Goal: Task Accomplishment & Management: Manage account settings

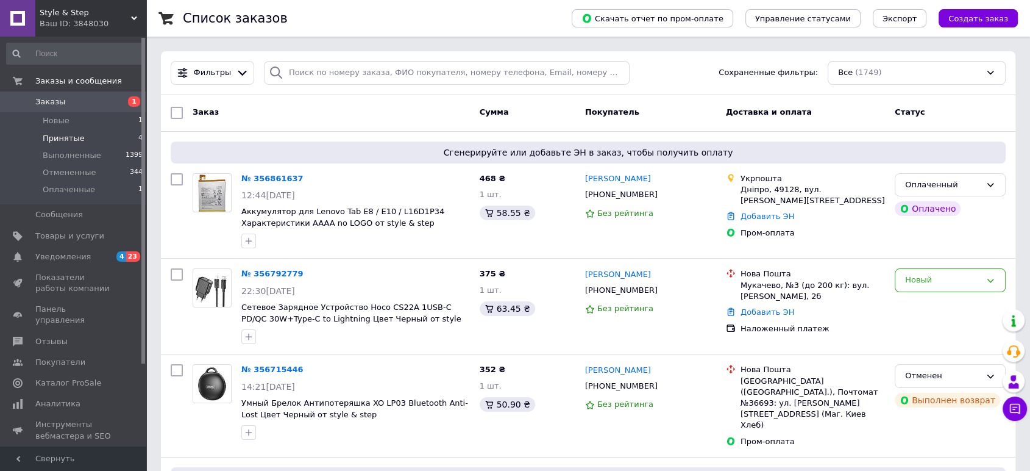
click at [65, 134] on span "Принятые" at bounding box center [64, 138] width 42 height 11
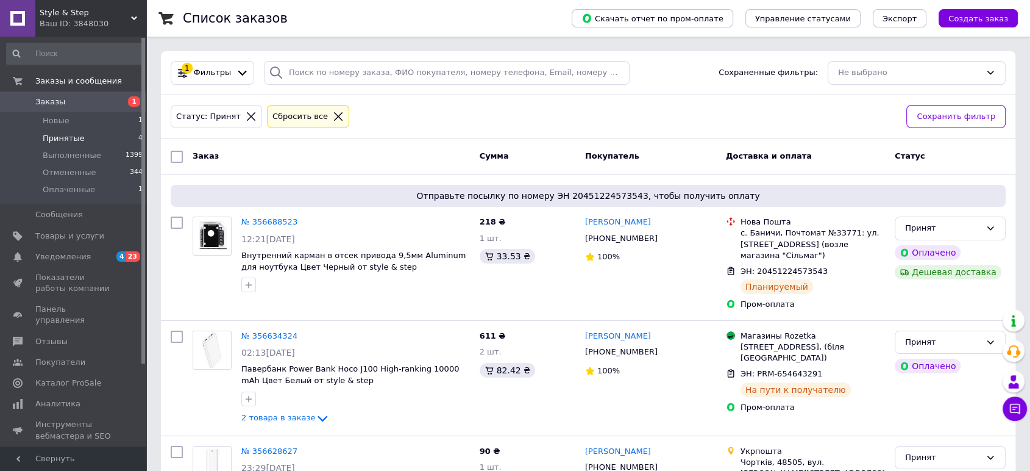
click at [81, 133] on li "Принятые 4" at bounding box center [75, 138] width 150 height 17
click at [88, 194] on span "Оплаченные" at bounding box center [69, 189] width 52 height 11
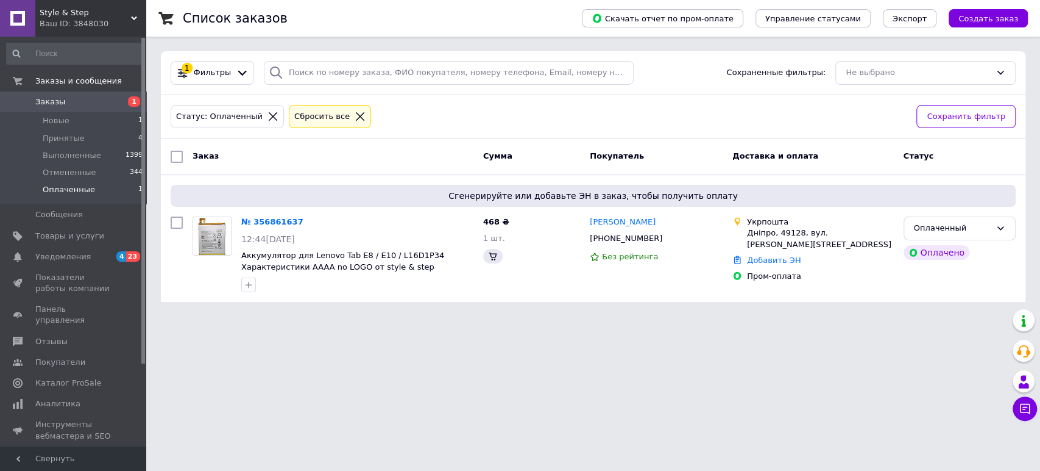
click at [269, 222] on link "№ 356861637" at bounding box center [272, 221] width 62 height 9
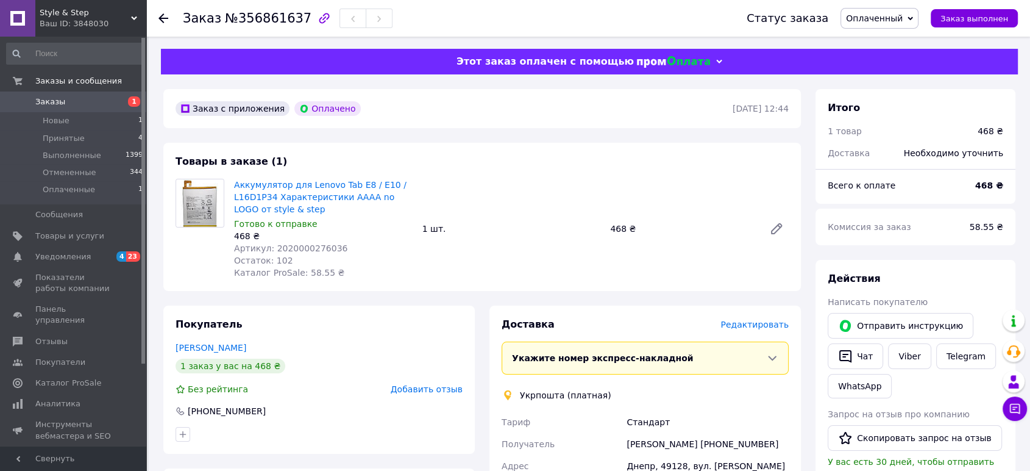
click at [290, 246] on span "Артикул: 2020000276036" at bounding box center [290, 248] width 113 height 10
click at [293, 246] on span "Артикул: 2020000276036" at bounding box center [290, 248] width 113 height 10
copy span "2020000276036"
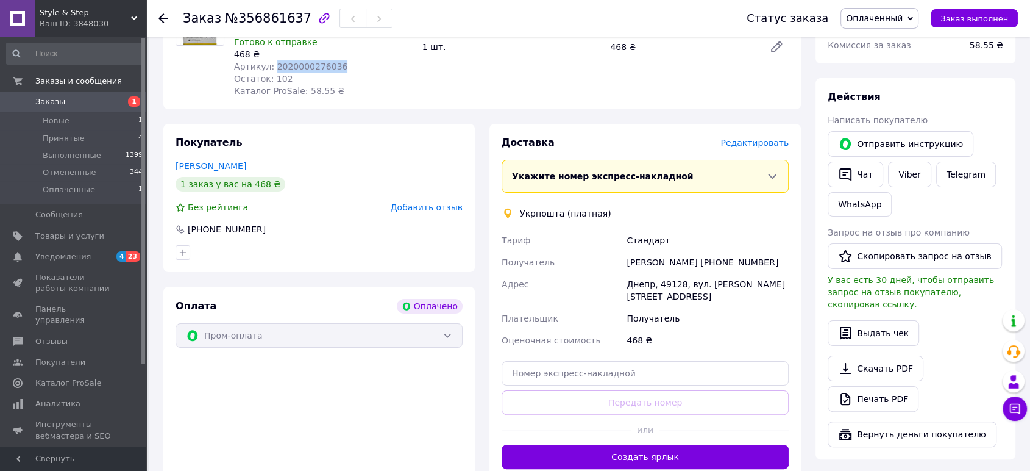
scroll to position [203, 0]
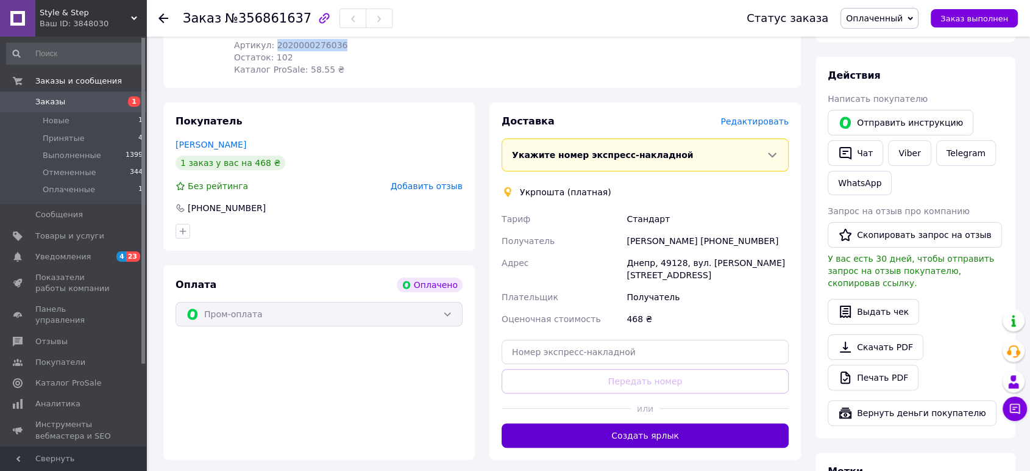
click at [622, 423] on button "Создать ярлык" at bounding box center [645, 435] width 287 height 24
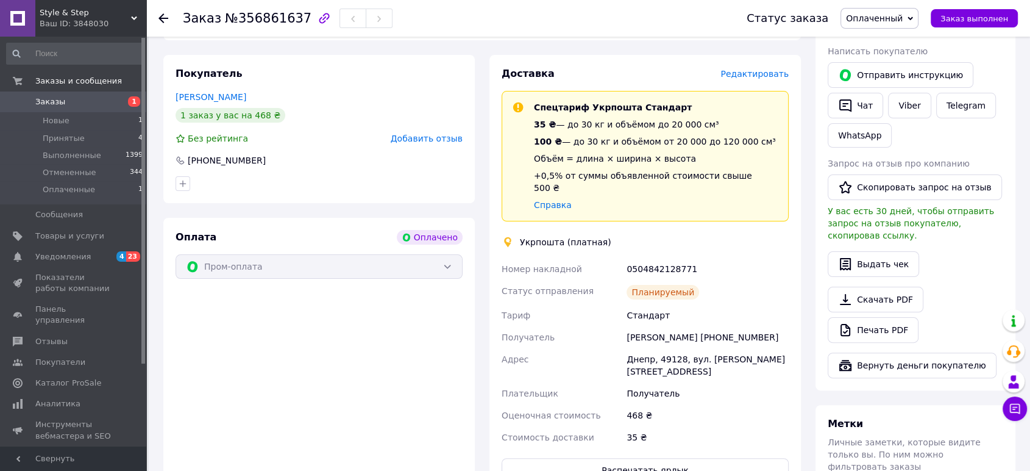
scroll to position [271, 0]
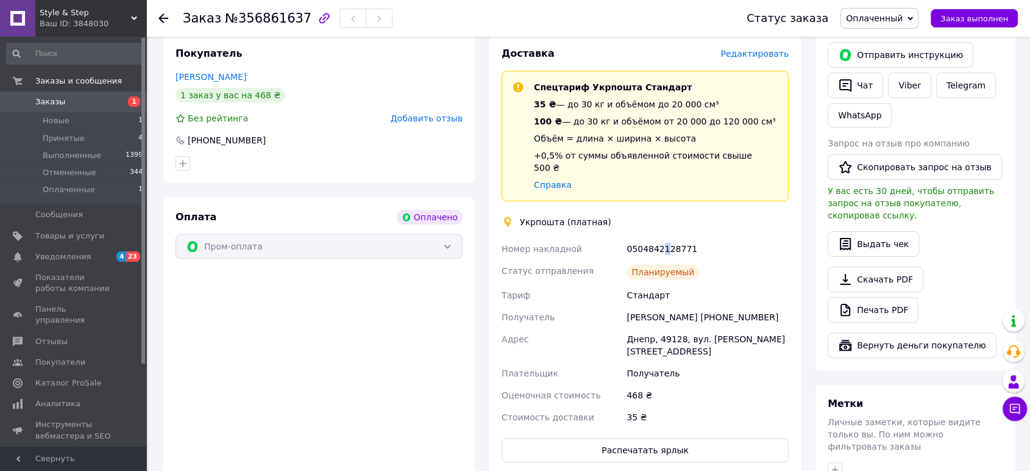
click at [662, 238] on div "0504842128771" at bounding box center [707, 249] width 167 height 22
click at [663, 238] on div "0504842128771" at bounding box center [707, 249] width 167 height 22
click at [891, 17] on span "Оплаченный" at bounding box center [874, 18] width 57 height 10
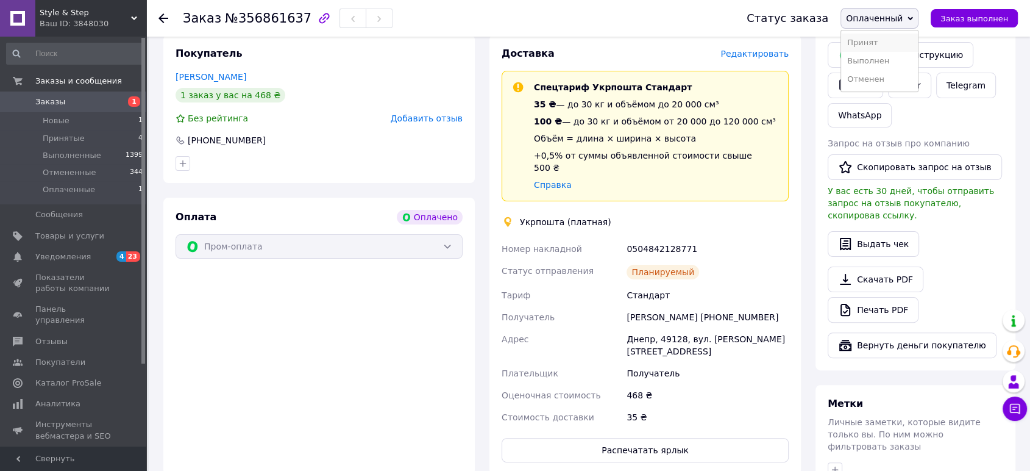
click at [879, 38] on li "Принят" at bounding box center [879, 43] width 77 height 18
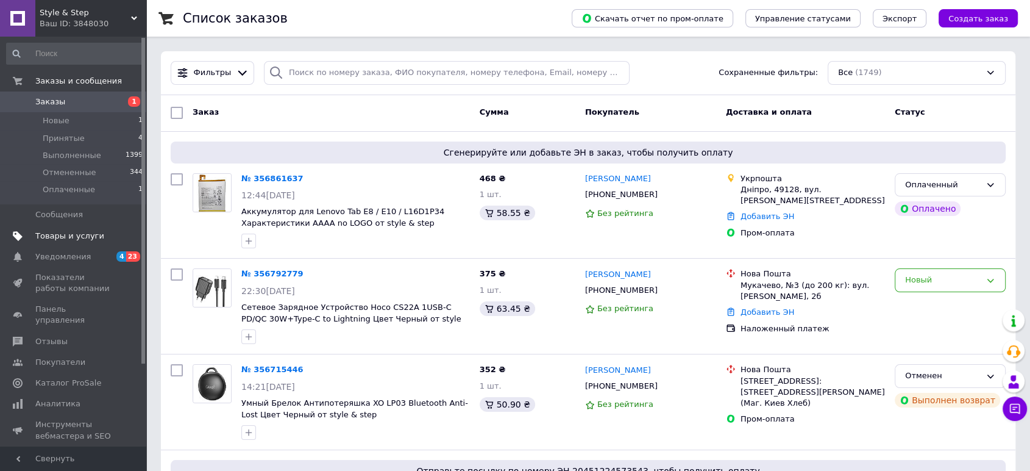
click at [52, 235] on span "Товары и услуги" at bounding box center [69, 235] width 69 height 11
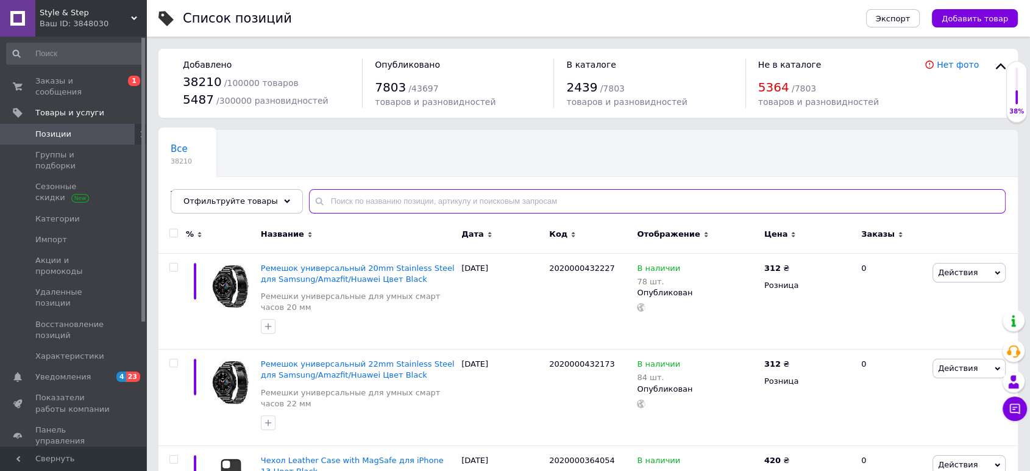
click at [336, 205] on input "text" at bounding box center [657, 201] width 697 height 24
paste input "2020000276036"
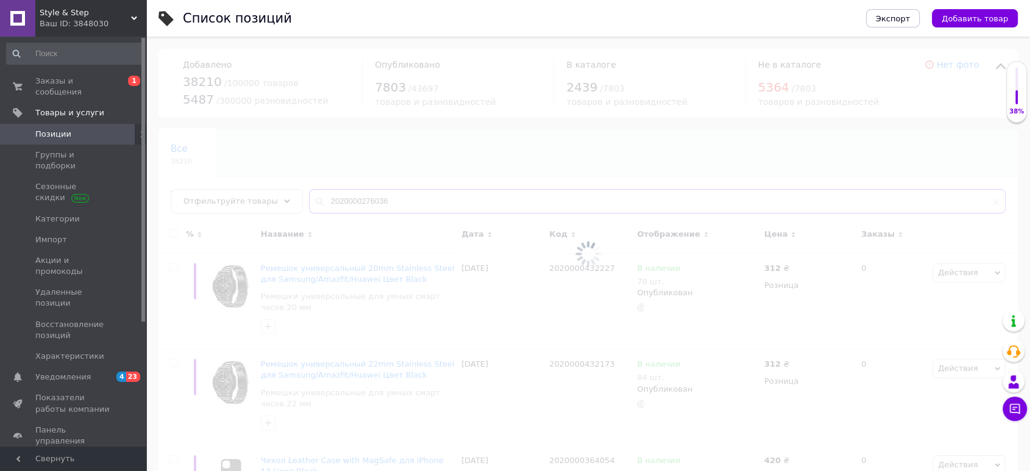
type input "2020000276036"
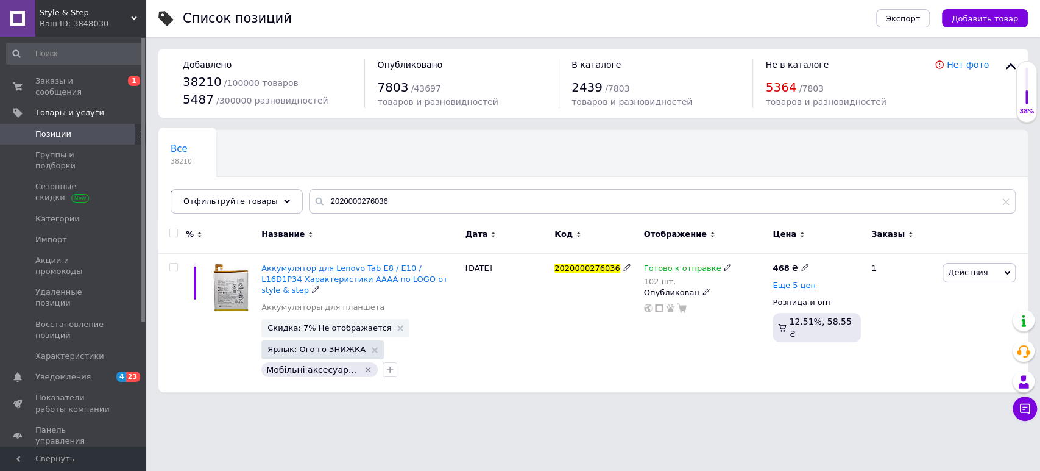
click at [333, 271] on span "Аккумулятор для Lenovo Tab E8 / E10 / L16D1P34 Характеристики AAAA no LOGO от s…" at bounding box center [354, 278] width 187 height 31
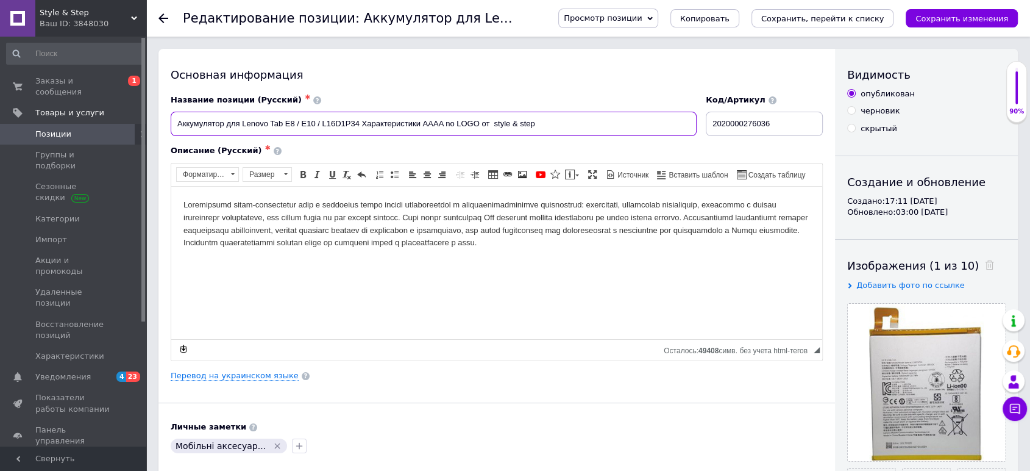
drag, startPoint x: 479, startPoint y: 121, endPoint x: 82, endPoint y: 126, distance: 397.4
click at [201, 261] on html at bounding box center [496, 223] width 651 height 75
drag, startPoint x: 779, startPoint y: 126, endPoint x: 611, endPoint y: 108, distance: 168.5
click at [612, 109] on div "Название позиции (Русский) ✱ Аккумулятор для Lenovo Tab E8 / E10 / L16D1P34 Хар…" at bounding box center [496, 115] width 661 height 51
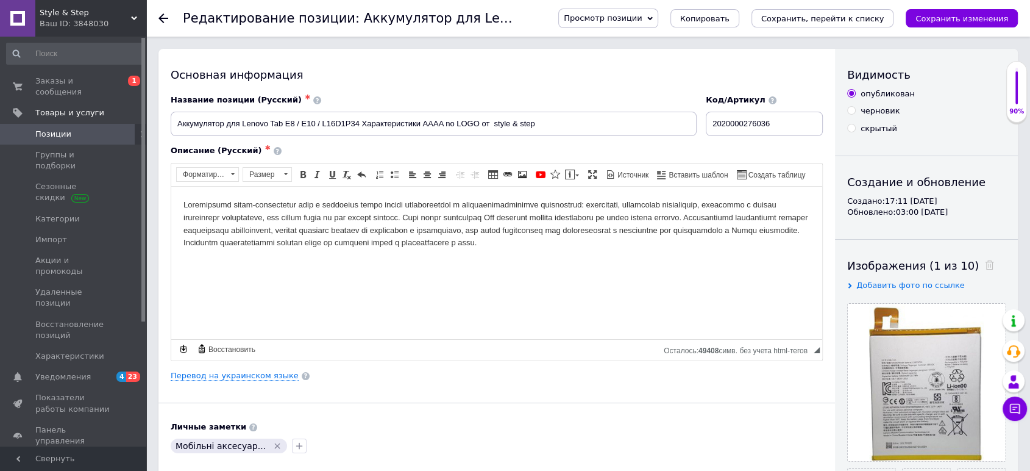
click at [190, 257] on html at bounding box center [496, 223] width 651 height 75
